Goal: Task Accomplishment & Management: Complete application form

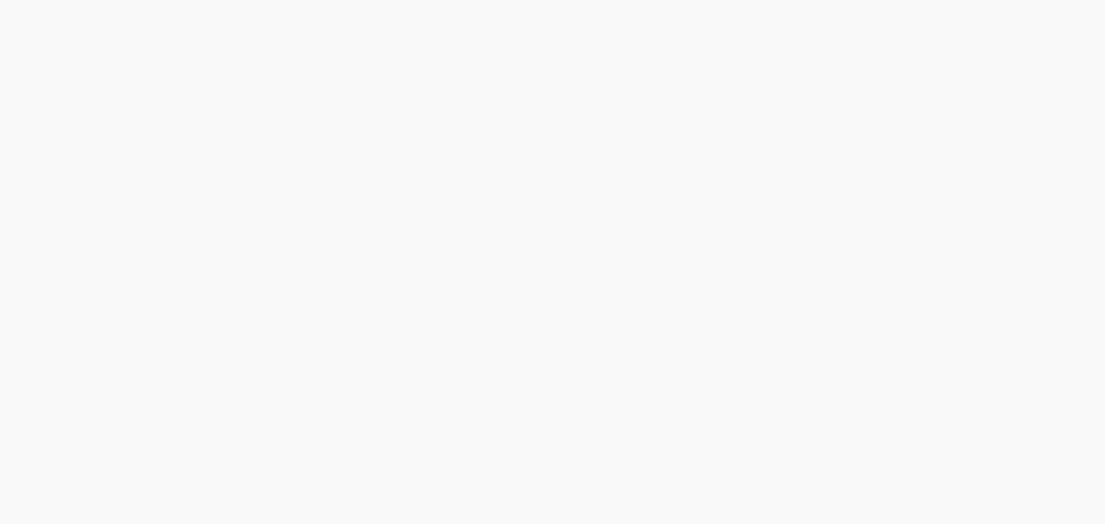
click at [568, 0] on html at bounding box center [552, 0] width 1105 height 0
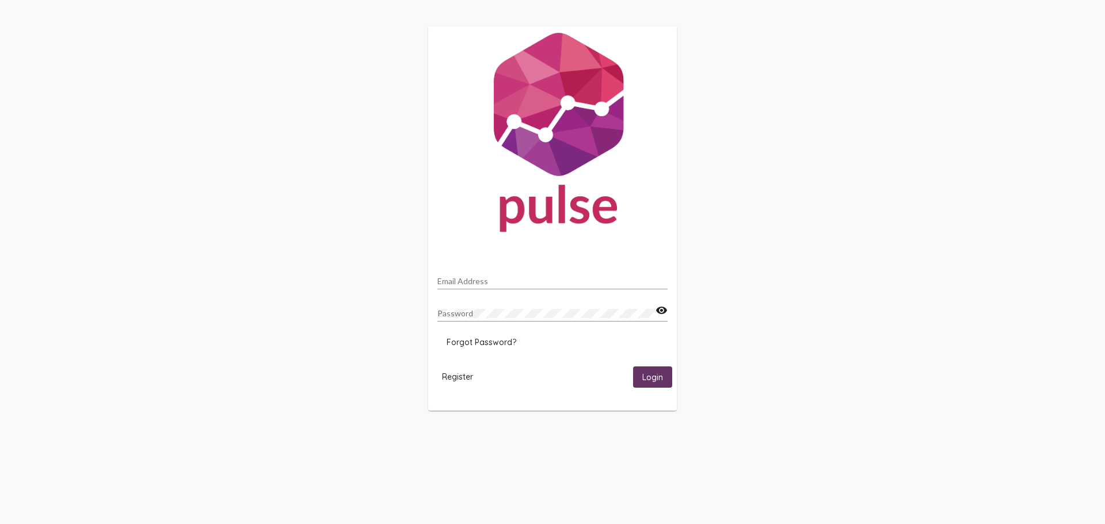
click at [459, 375] on span "Register" at bounding box center [457, 377] width 31 height 10
